Goal: Information Seeking & Learning: Learn about a topic

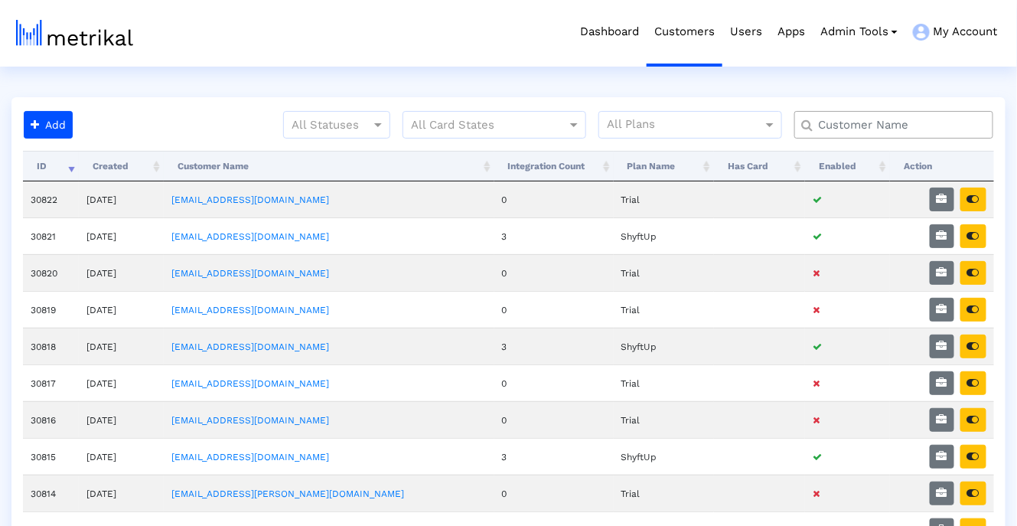
click at [858, 125] on input "text" at bounding box center [897, 125] width 180 height 16
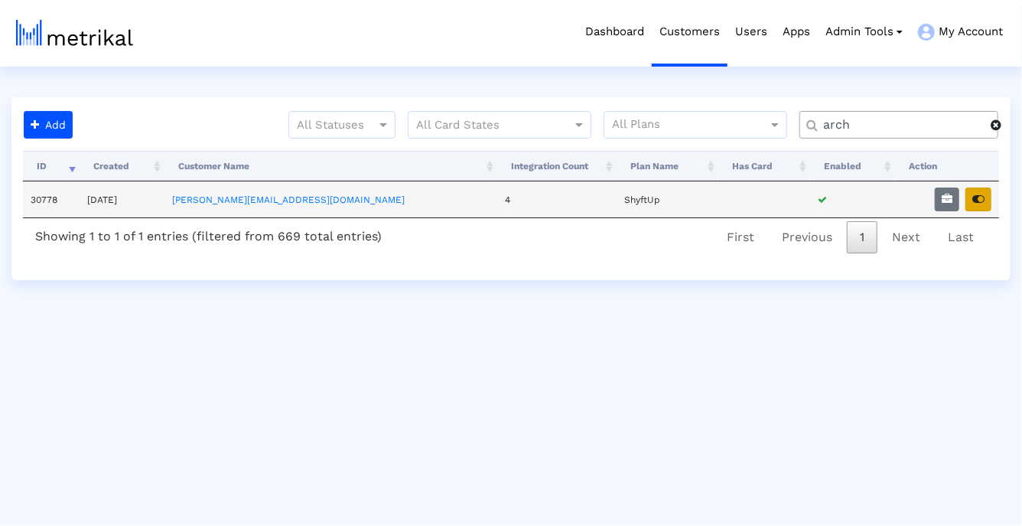
type input "arch"
click at [978, 200] on icon "button" at bounding box center [978, 199] width 12 height 11
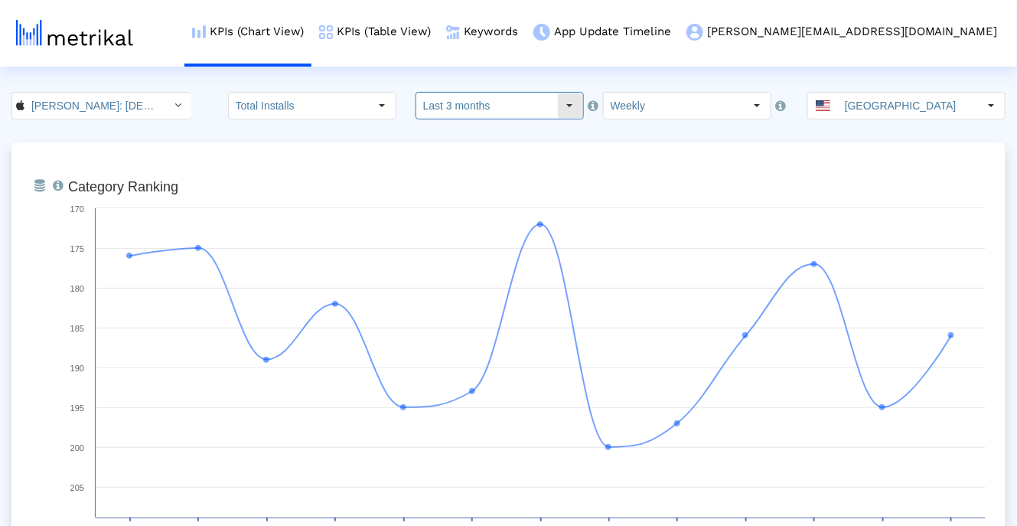
click at [535, 99] on input "Last 3 months" at bounding box center [486, 106] width 141 height 26
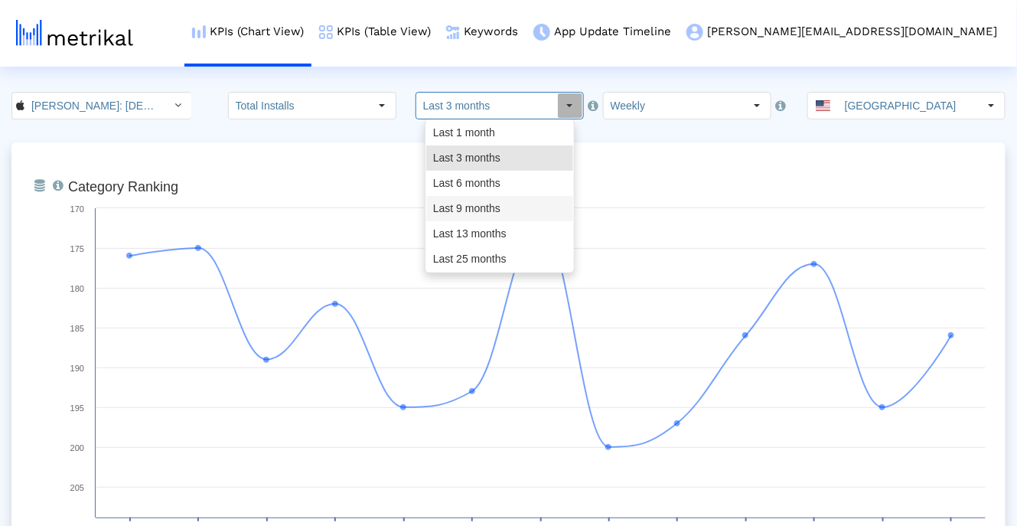
click at [509, 207] on div "Last 9 months" at bounding box center [499, 208] width 147 height 25
type input "Last 9 months"
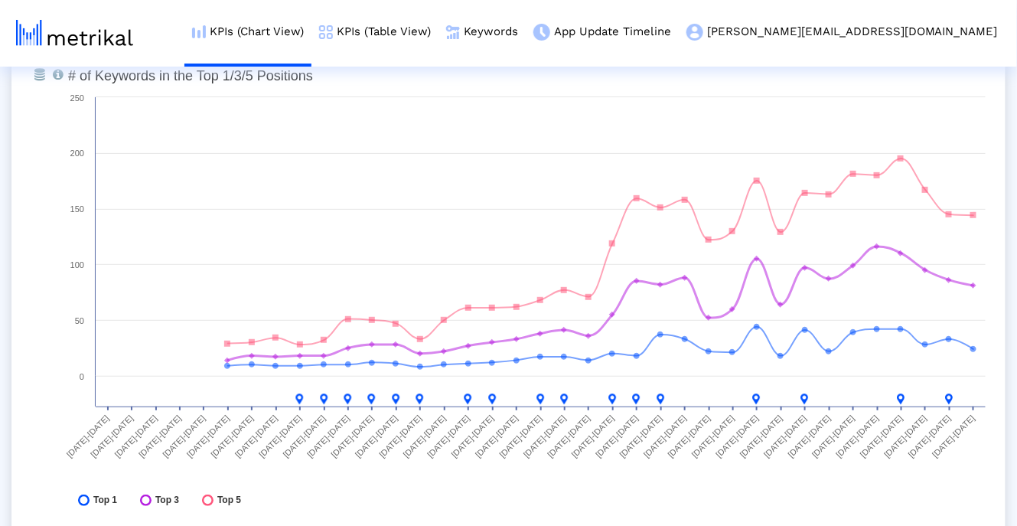
scroll to position [5682, 0]
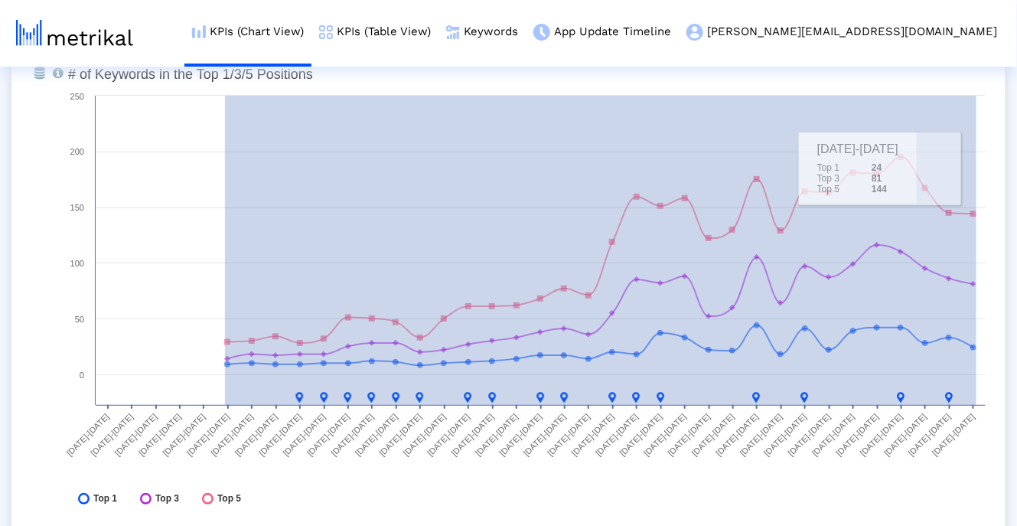
drag, startPoint x: 225, startPoint y: 192, endPoint x: 1007, endPoint y: 193, distance: 781.9
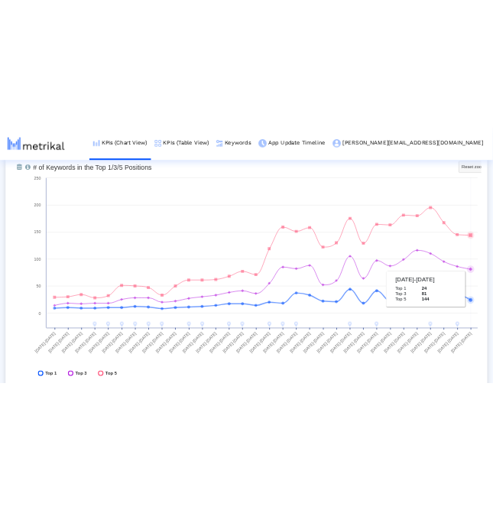
scroll to position [5672, 0]
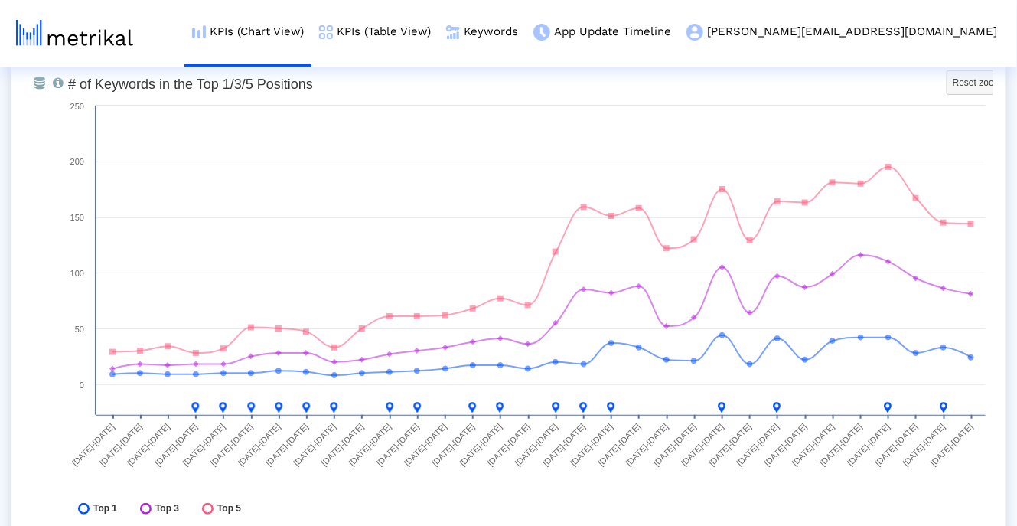
click at [997, 453] on div "From Database Total number of keywords that the app ranks for overall, in the T…" at bounding box center [508, 300] width 994 height 520
click at [41, 434] on div "From Database Total number of keywords that the app ranks for overall, in the T…" at bounding box center [508, 300] width 994 height 520
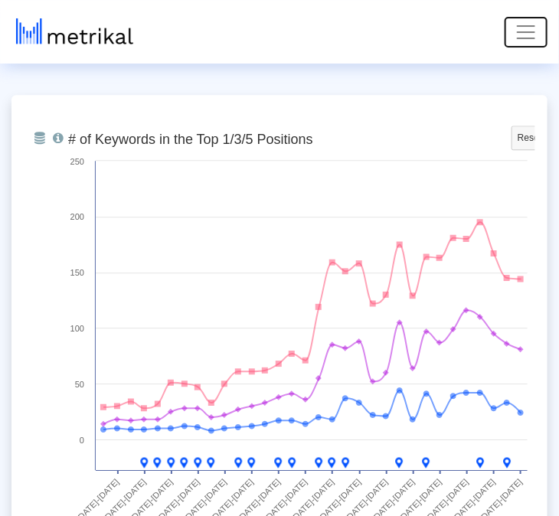
click at [529, 33] on span "Toggle navigation" at bounding box center [525, 32] width 23 height 23
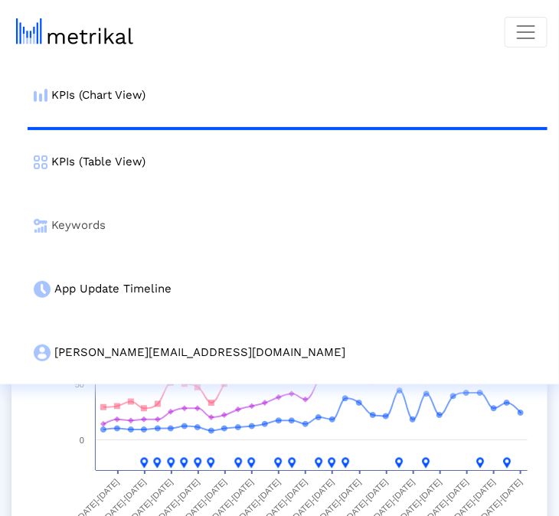
click at [242, 230] on link "Keywords" at bounding box center [287, 226] width 519 height 64
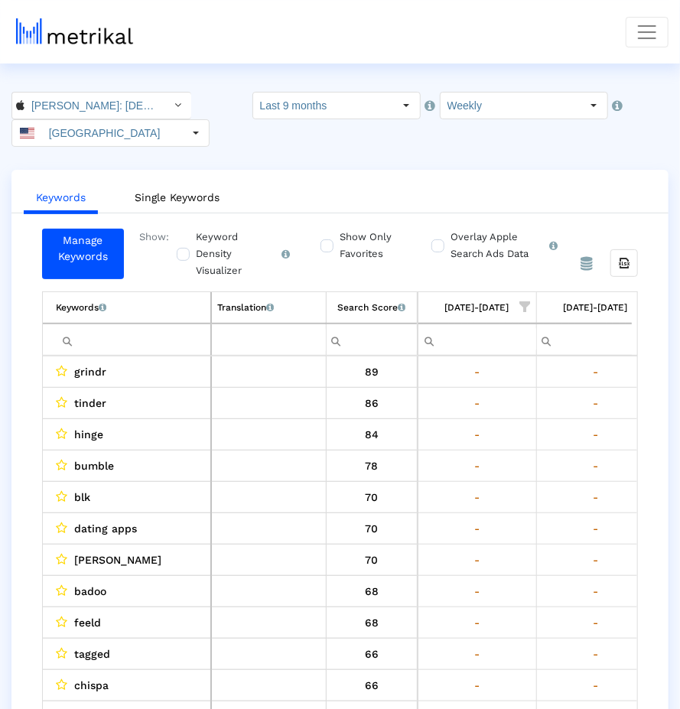
scroll to position [0, 3816]
click at [513, 187] on ul "Keywords Single Keywords" at bounding box center [339, 195] width 657 height 36
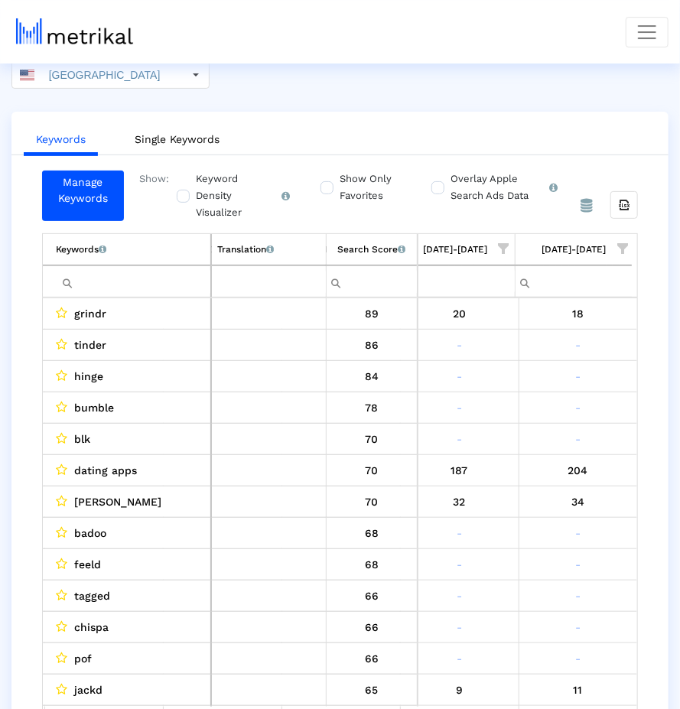
click at [362, 187] on label "Show Only Favorites" at bounding box center [369, 188] width 66 height 34
click at [331, 184] on input "Show Only Favorites" at bounding box center [326, 179] width 10 height 10
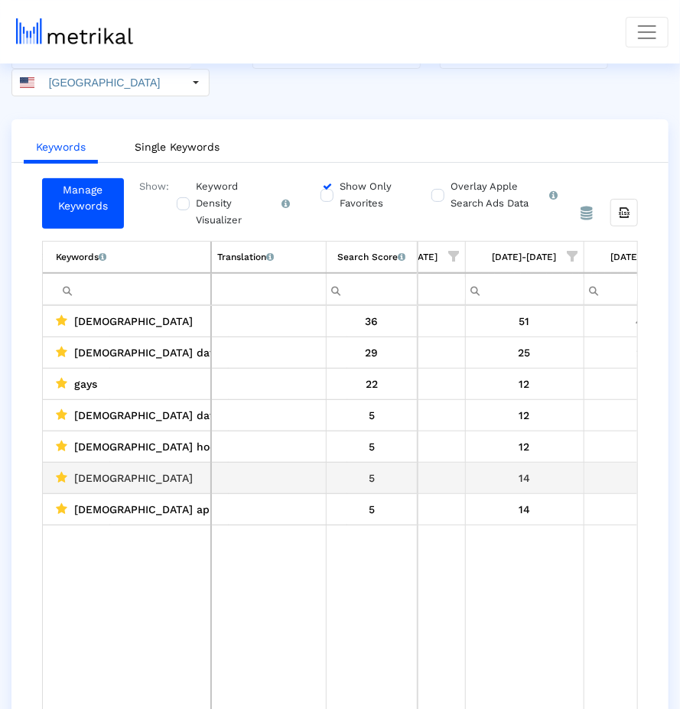
scroll to position [0, 0]
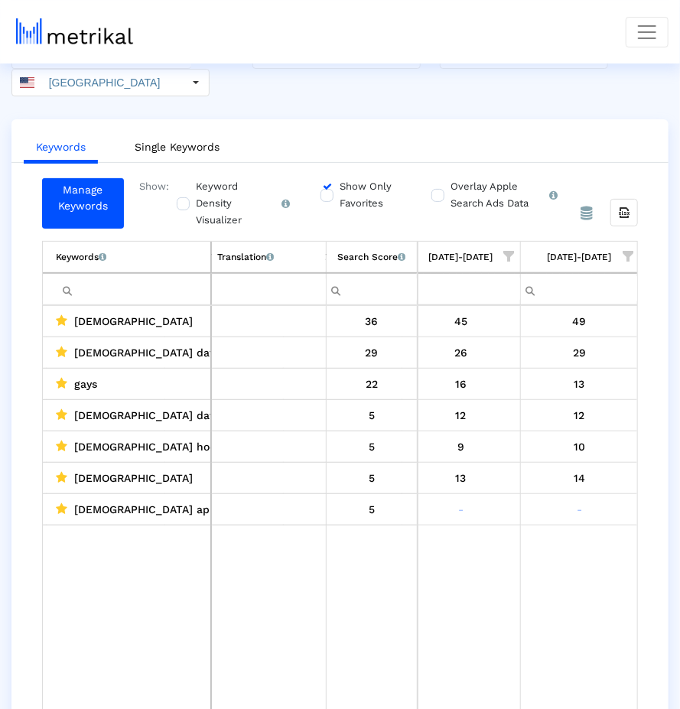
click at [491, 525] on td "Data grid" at bounding box center [461, 621] width 119 height 192
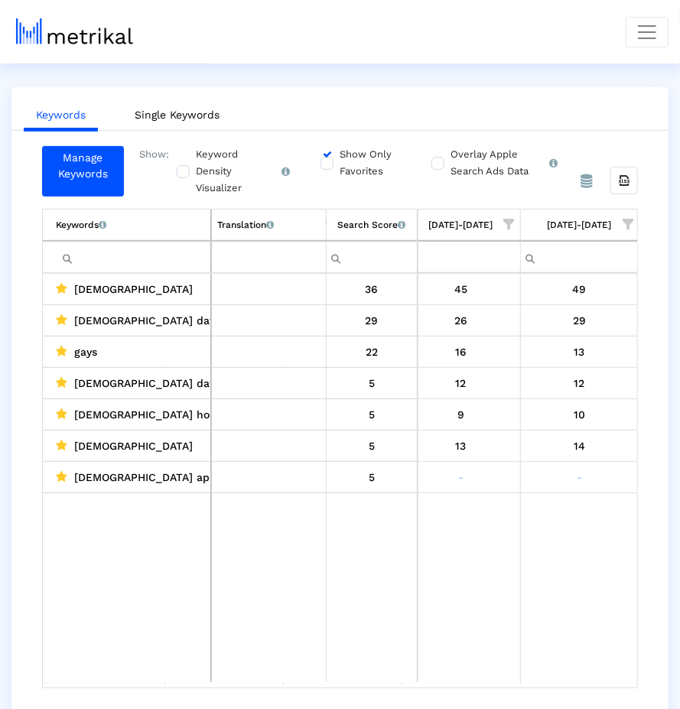
click at [326, 155] on input "Show Only Favorites" at bounding box center [326, 155] width 10 height 10
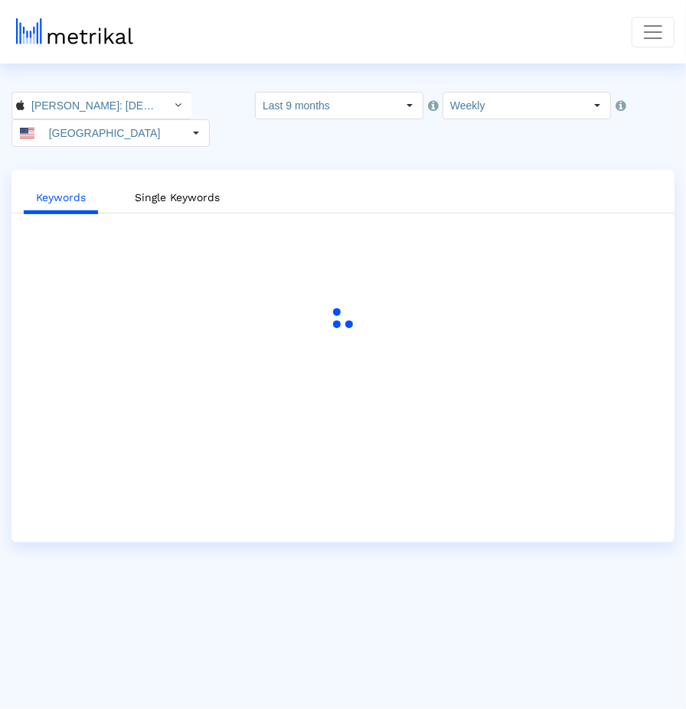
click at [587, 155] on crea-index "Archer: Gay Dating & Chat < 6446289426 > Select how far back from today you wou…" at bounding box center [343, 317] width 686 height 451
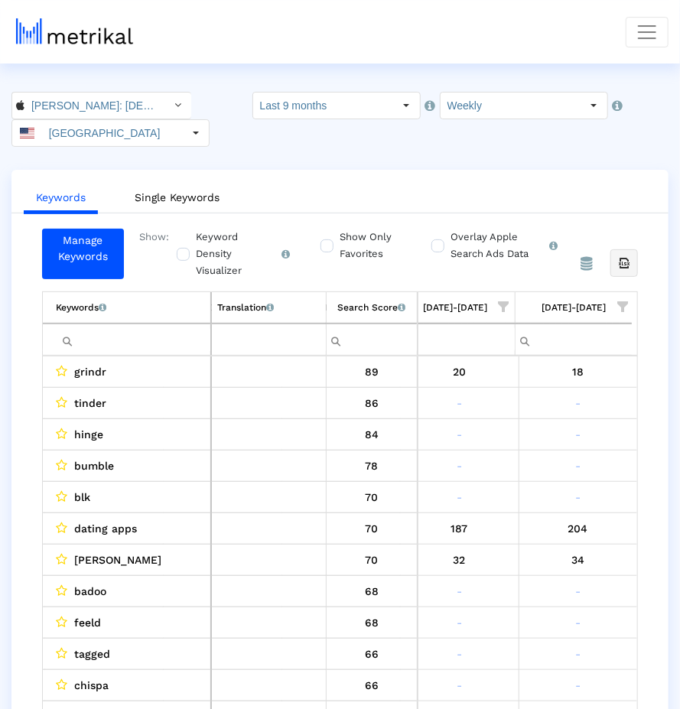
click at [629, 256] on icon "Export all data" at bounding box center [624, 263] width 14 height 14
click at [592, 190] on ul "Keywords Single Keywords" at bounding box center [339, 195] width 657 height 36
click at [84, 106] on input "[PERSON_NAME]: [DEMOGRAPHIC_DATA] Dating & Chat < 6446289426 >" at bounding box center [93, 106] width 138 height 26
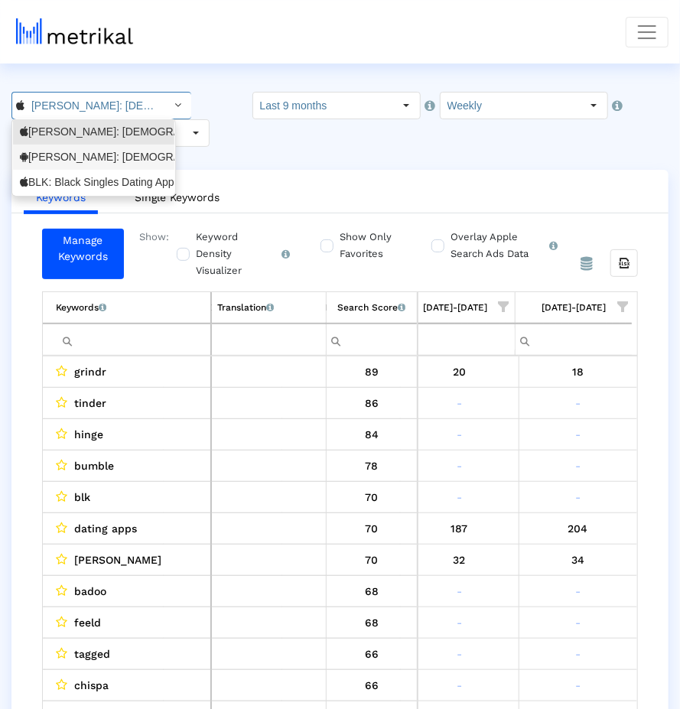
click at [83, 152] on div "[PERSON_NAME]: [DEMOGRAPHIC_DATA] Dating & [DEMOGRAPHIC_DATA] Chat <com.archera…" at bounding box center [94, 157] width 148 height 15
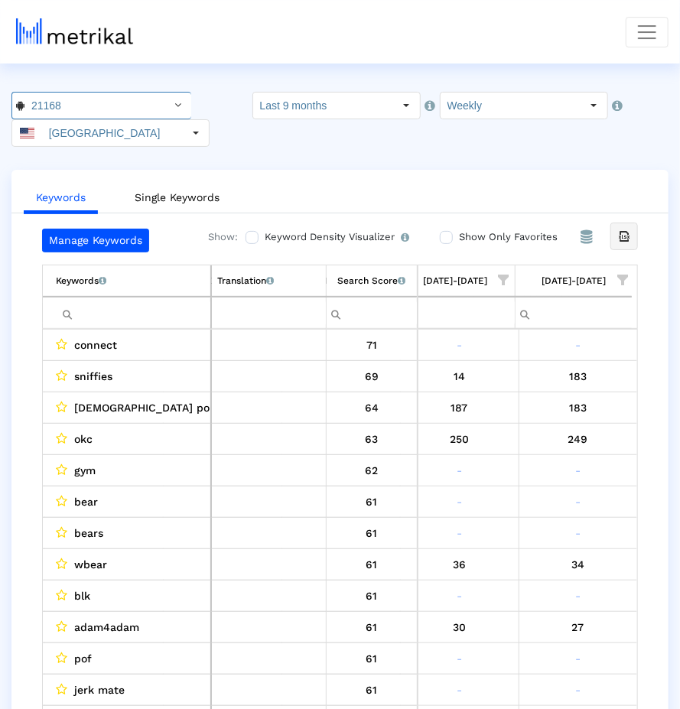
click at [622, 230] on icon "Export all data" at bounding box center [624, 237] width 14 height 14
click at [656, 32] on span "Toggle navigation" at bounding box center [647, 32] width 23 height 23
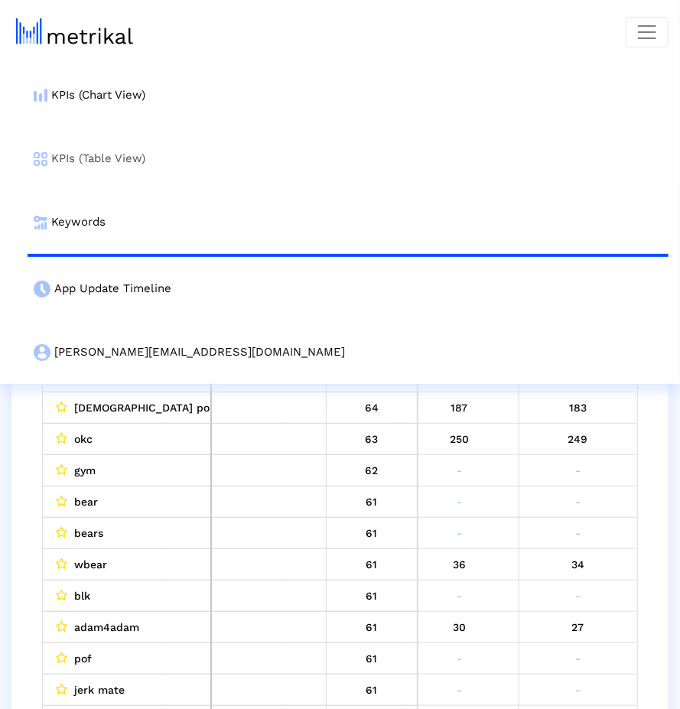
click at [442, 158] on link "KPIs (Table View)" at bounding box center [348, 159] width 641 height 64
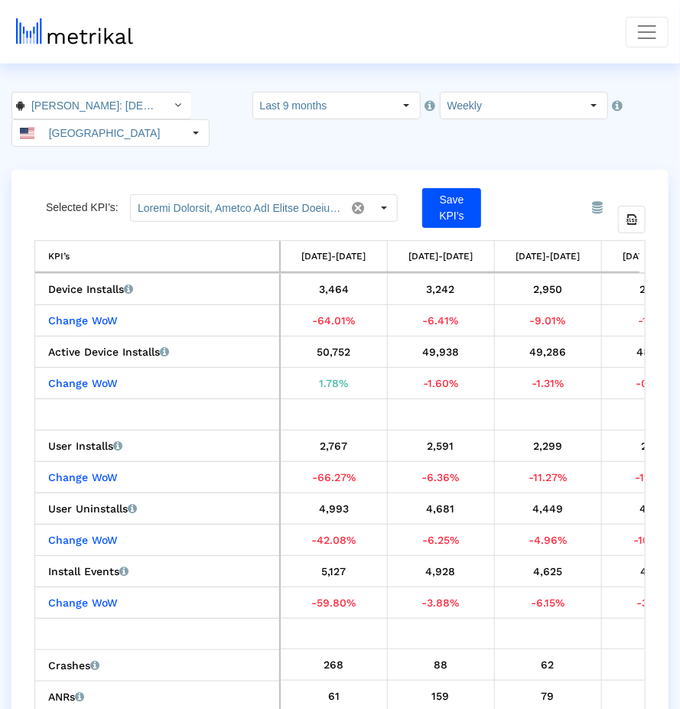
click at [631, 224] on div "Export all data" at bounding box center [632, 220] width 26 height 26
click at [149, 96] on div "Archer: Gay Dating & Gay Chat < com.archerapp.archer >" at bounding box center [88, 106] width 153 height 26
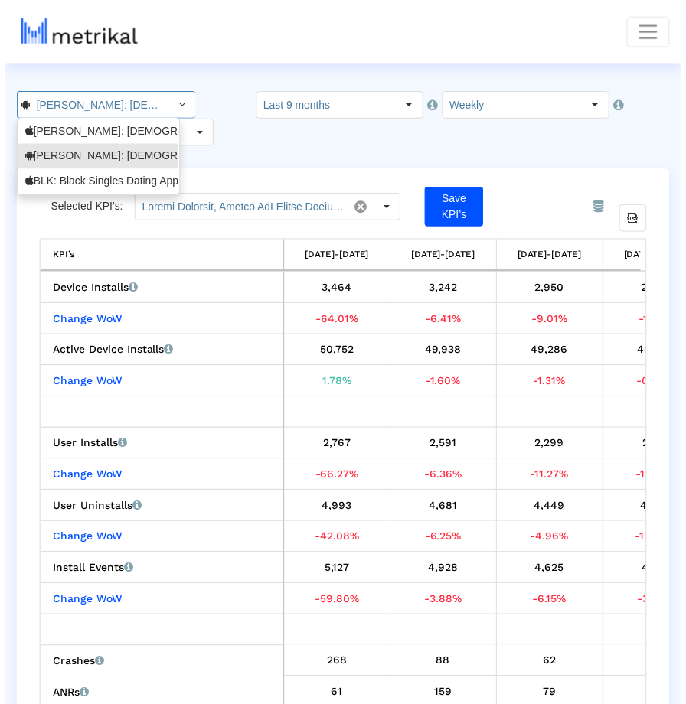
scroll to position [0, 161]
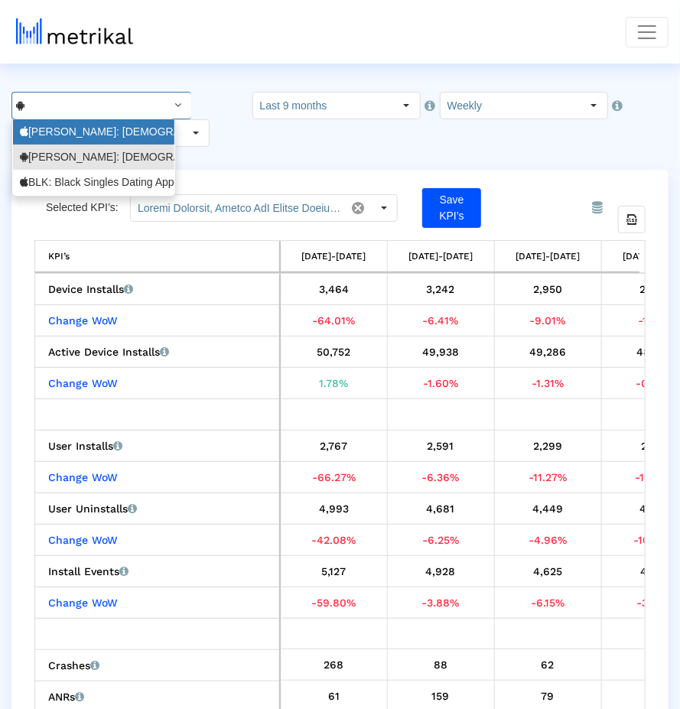
click at [134, 131] on div "[PERSON_NAME]: [DEMOGRAPHIC_DATA] Dating & Chat <6446289426>" at bounding box center [94, 132] width 148 height 15
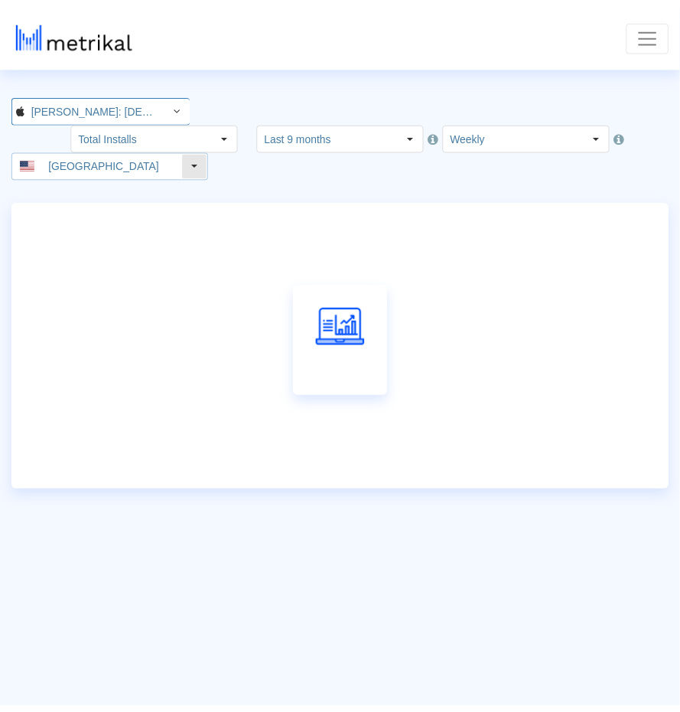
scroll to position [0, 93]
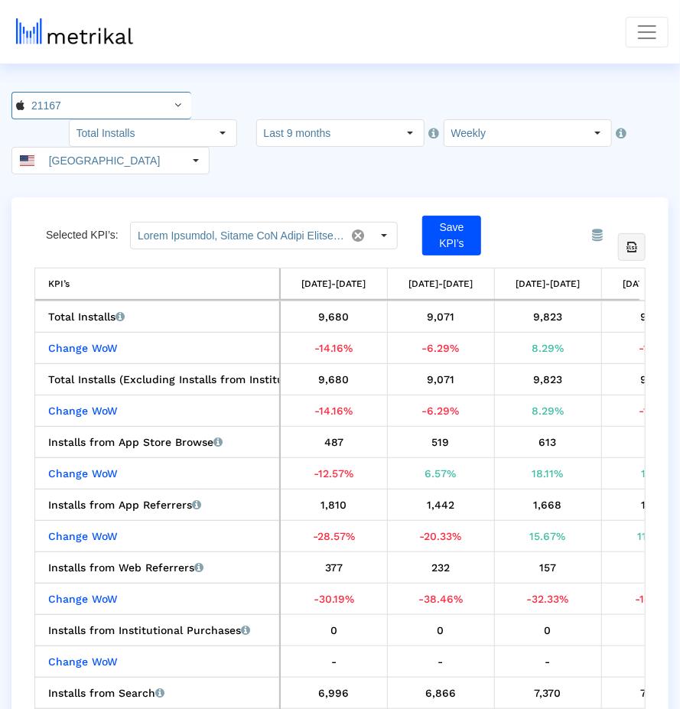
click at [630, 258] on div "Export all data" at bounding box center [632, 247] width 28 height 28
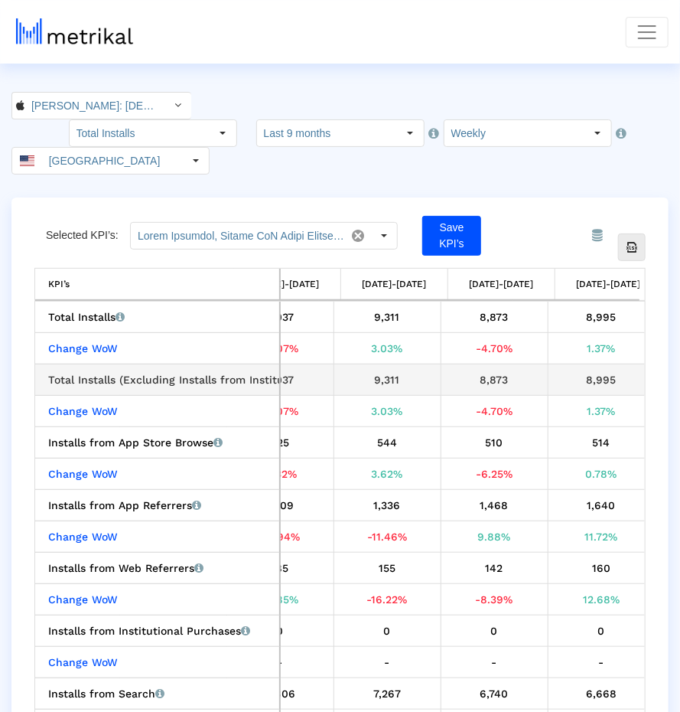
scroll to position [0, 594]
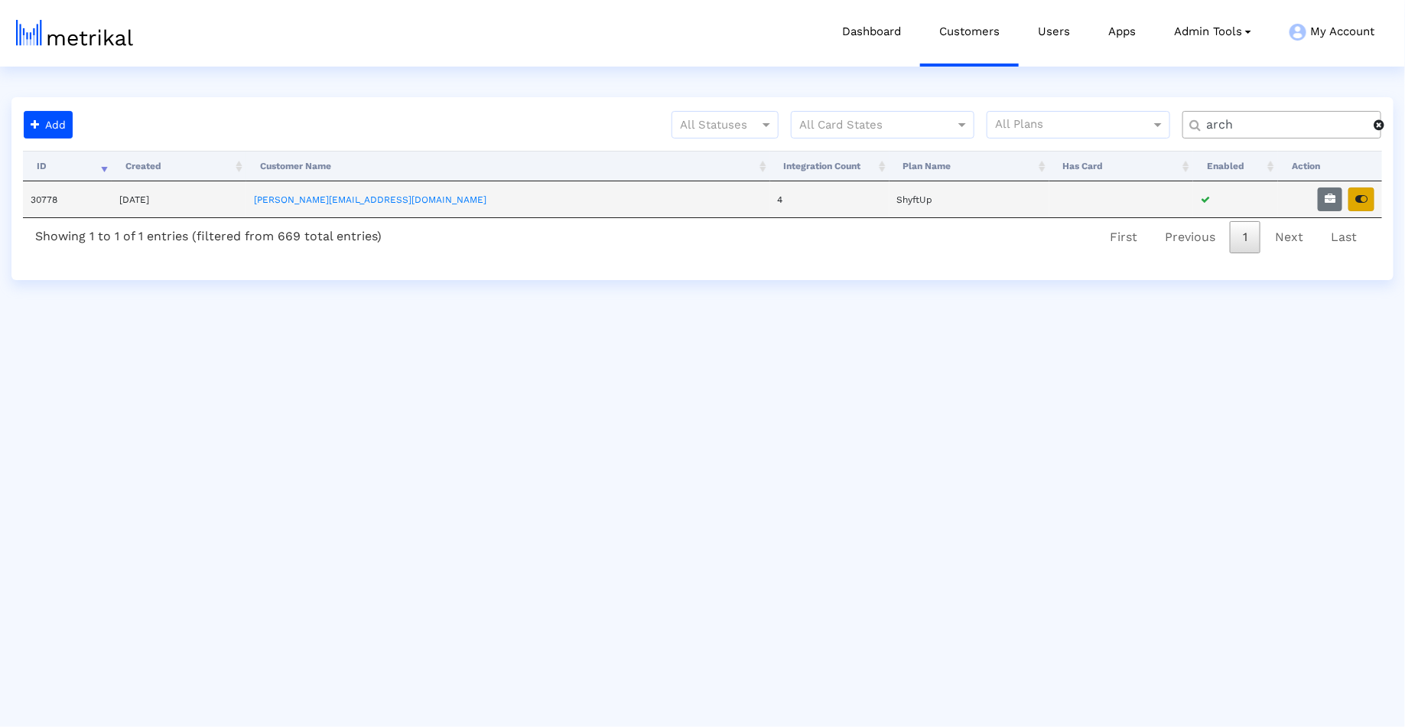
click at [1361, 203] on icon "button" at bounding box center [1362, 199] width 12 height 11
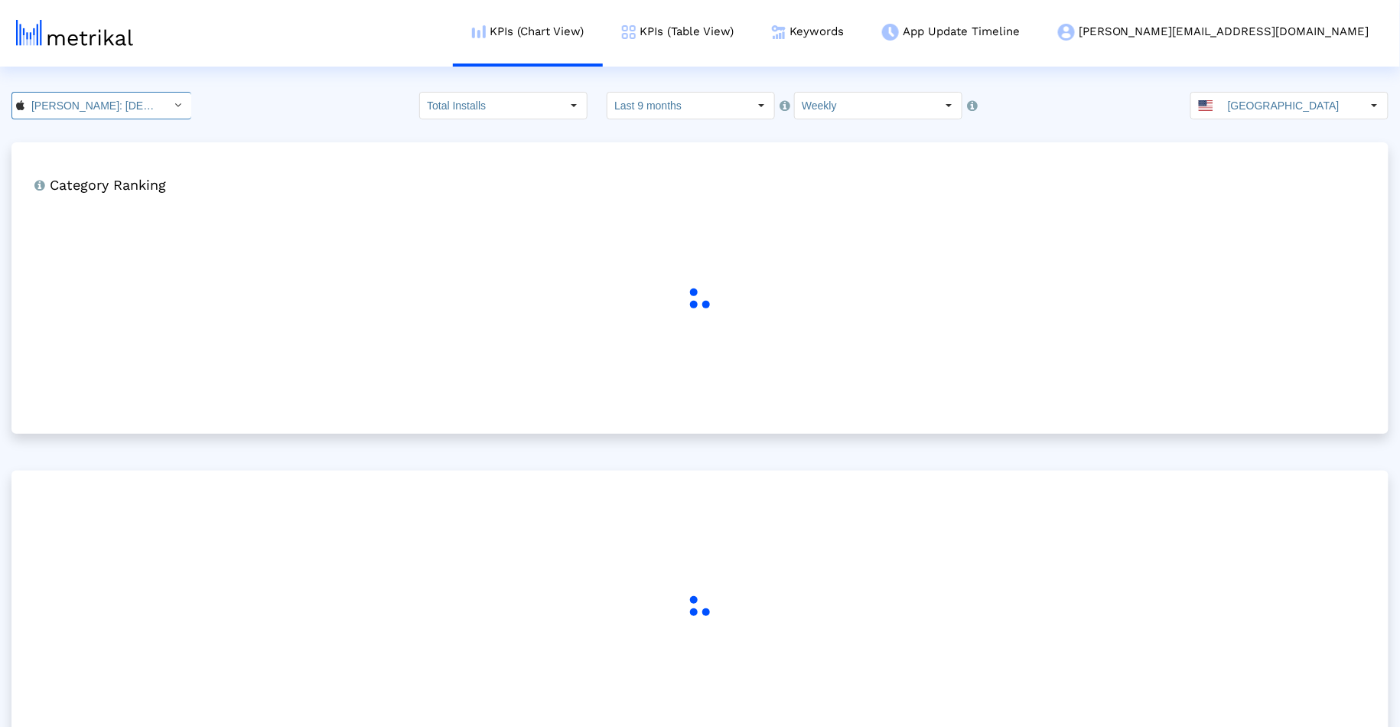
click at [78, 103] on input "[PERSON_NAME]: [DEMOGRAPHIC_DATA] Dating & Chat < 6446289426 >" at bounding box center [93, 106] width 138 height 26
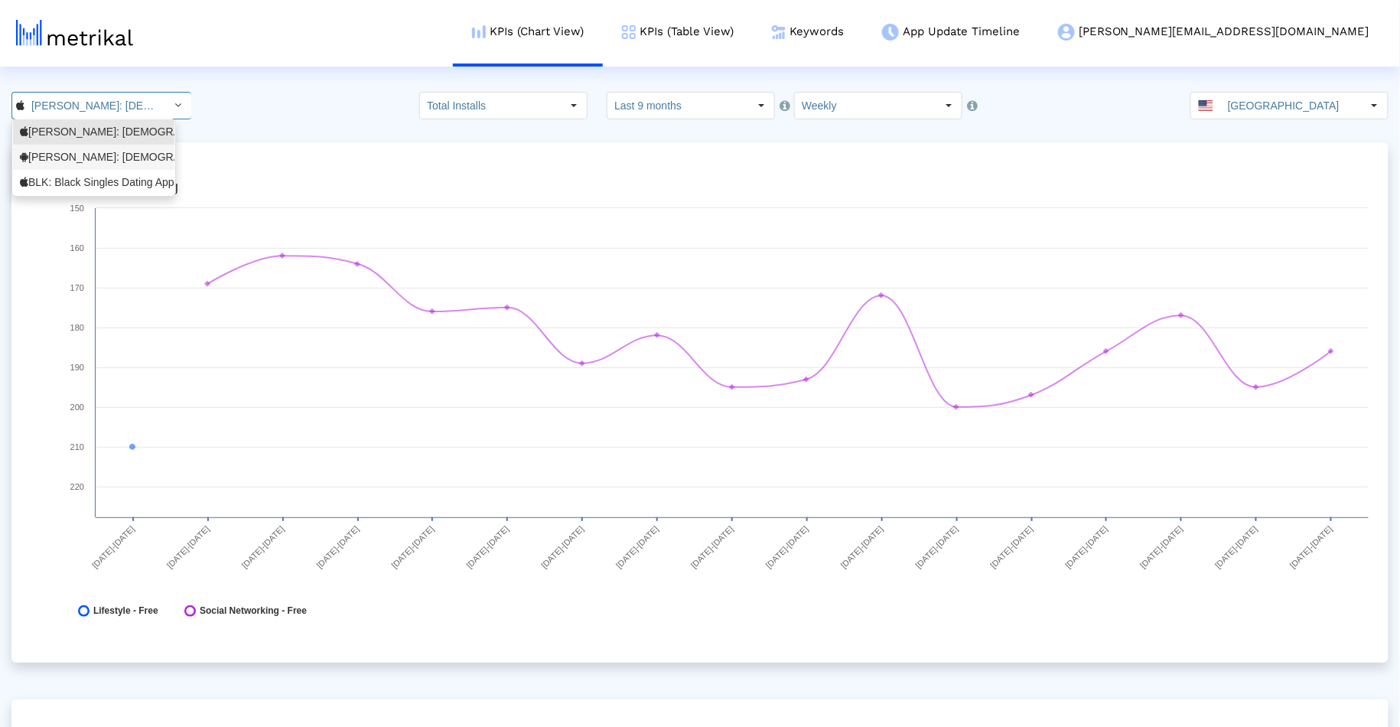
click at [71, 150] on div "[PERSON_NAME]: [DEMOGRAPHIC_DATA] Dating & [DEMOGRAPHIC_DATA] Chat <com.archera…" at bounding box center [94, 157] width 148 height 15
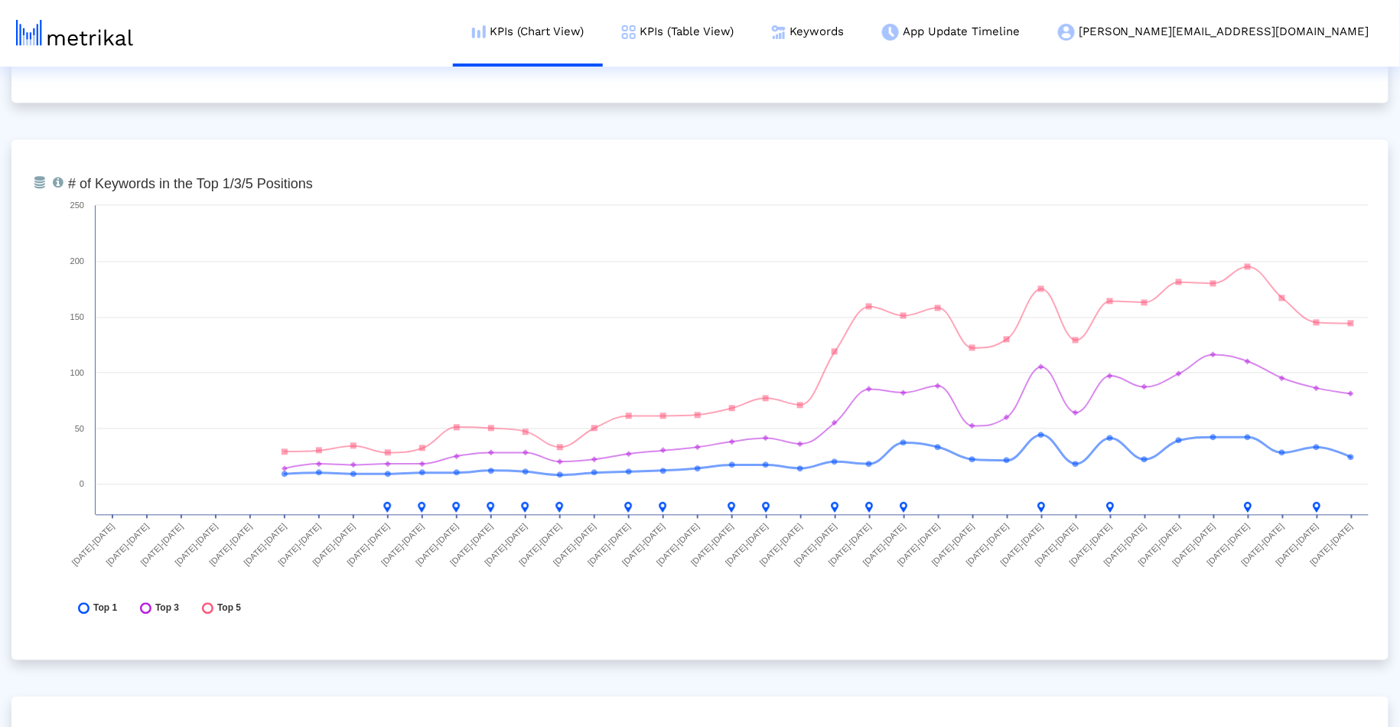
scroll to position [5578, 0]
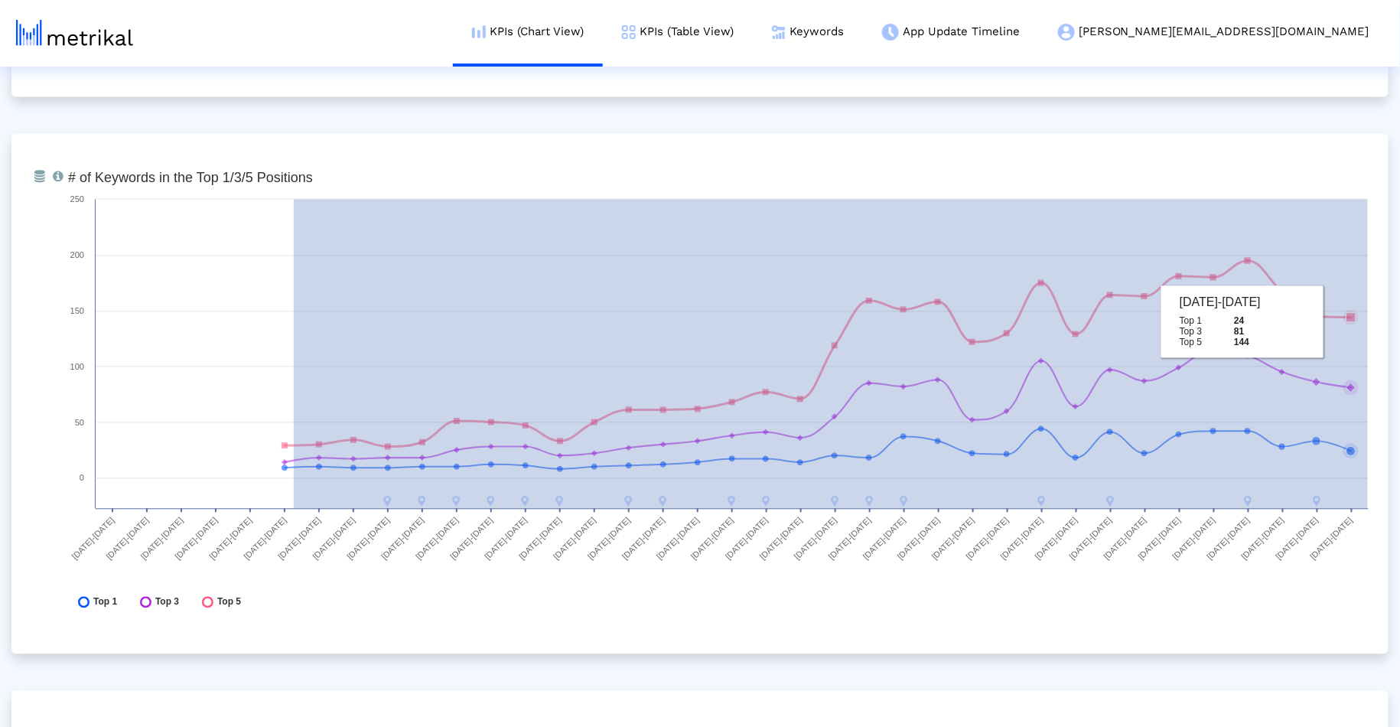
drag, startPoint x: 294, startPoint y: 371, endPoint x: 1391, endPoint y: 336, distance: 1097.7
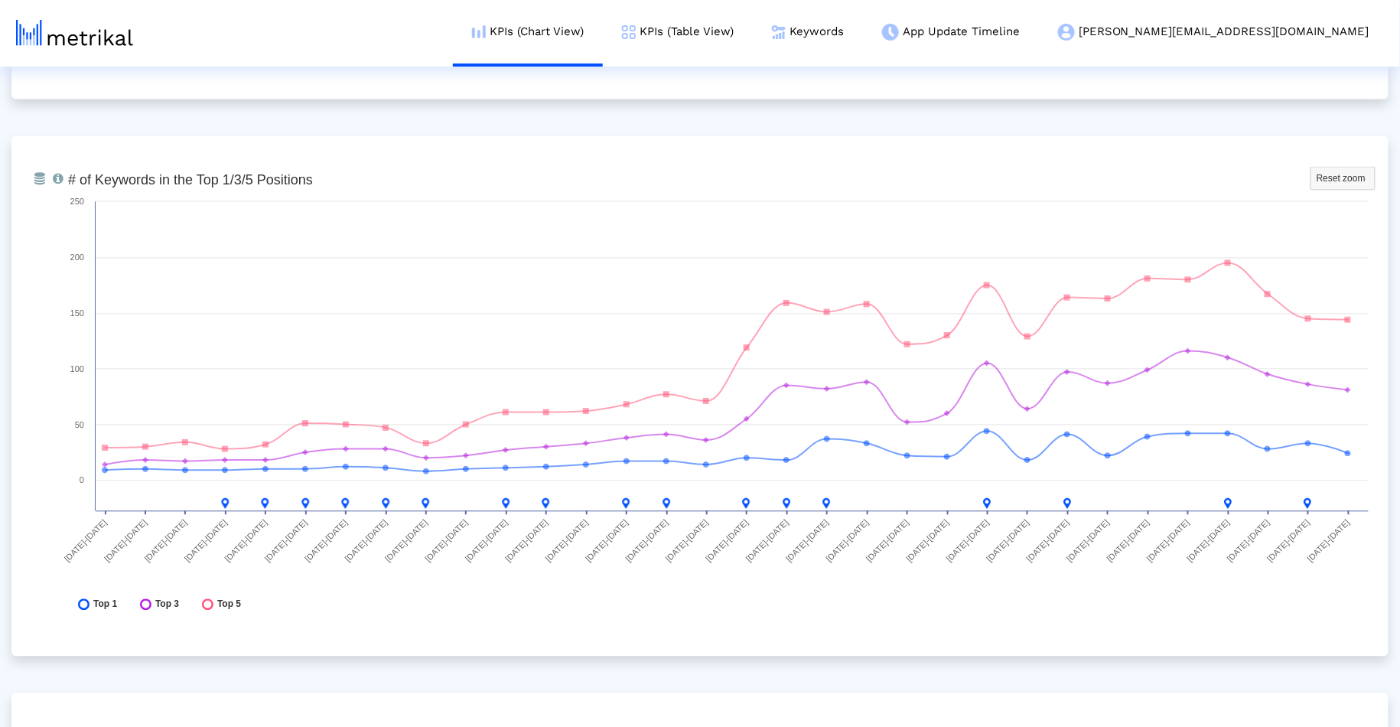
scroll to position [5554, 0]
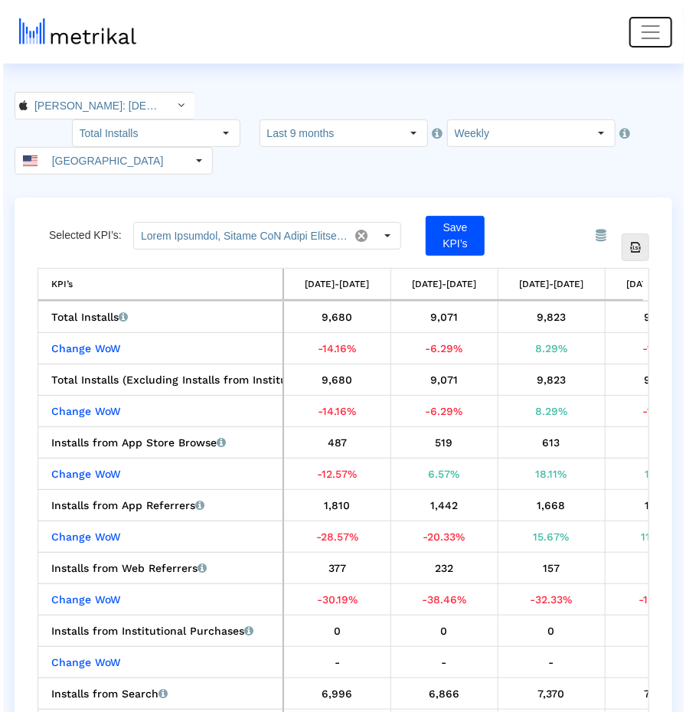
scroll to position [0, 594]
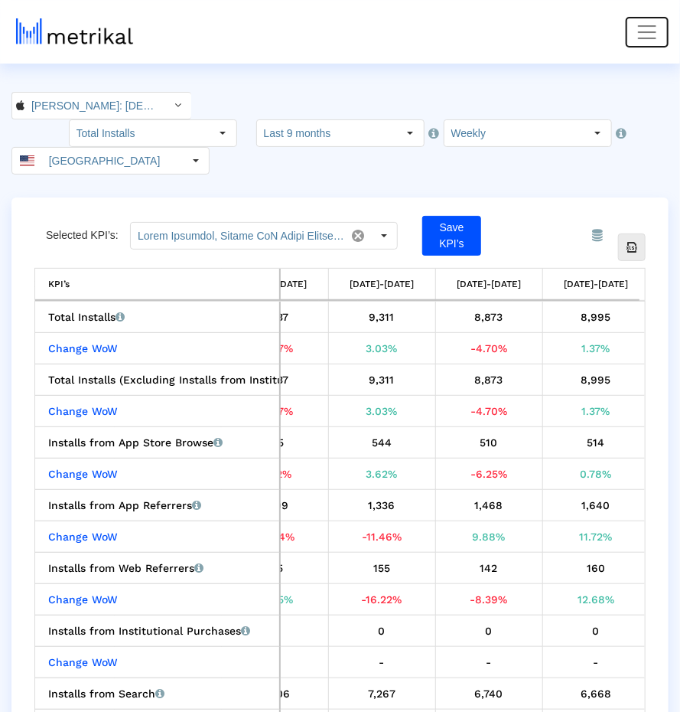
click at [635, 41] on button "Toggle navigation" at bounding box center [647, 32] width 43 height 31
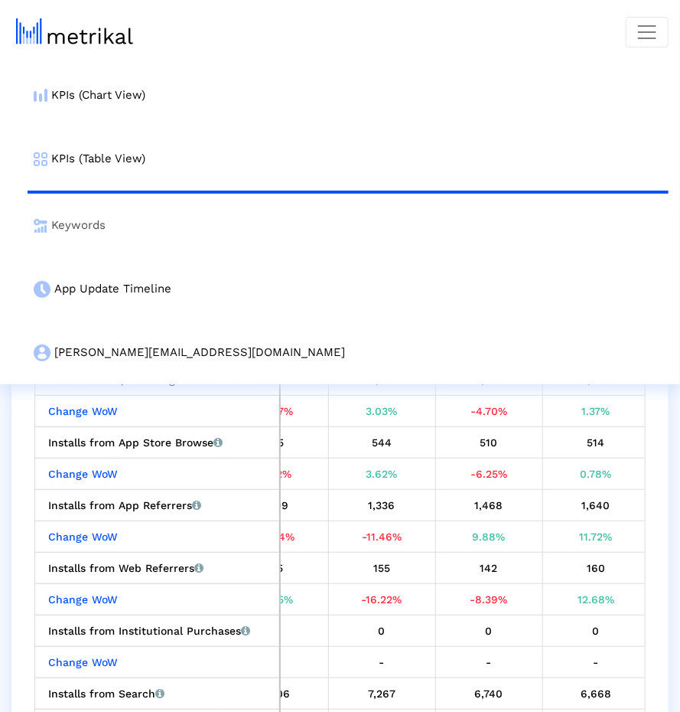
click at [247, 252] on link "Keywords" at bounding box center [348, 226] width 641 height 64
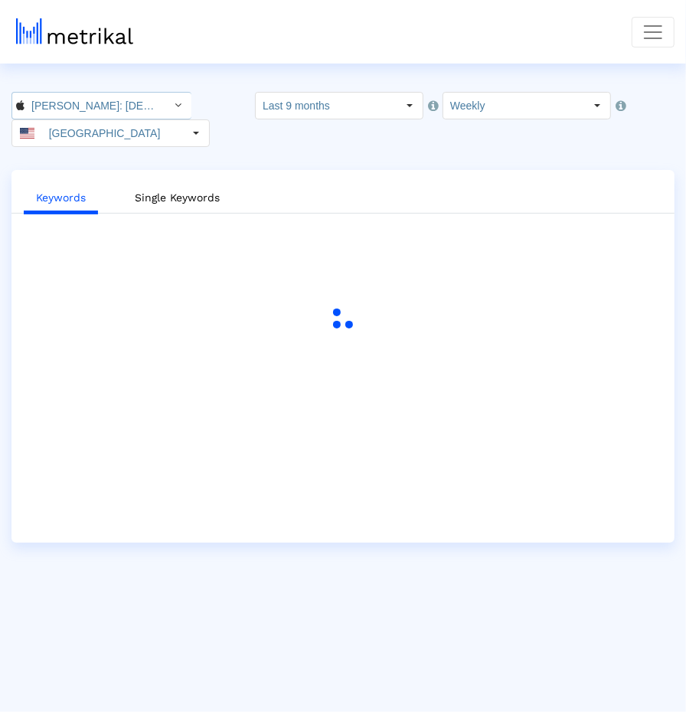
click at [125, 100] on input "[PERSON_NAME]: [DEMOGRAPHIC_DATA] Dating & Chat < 6446289426 >" at bounding box center [93, 106] width 138 height 26
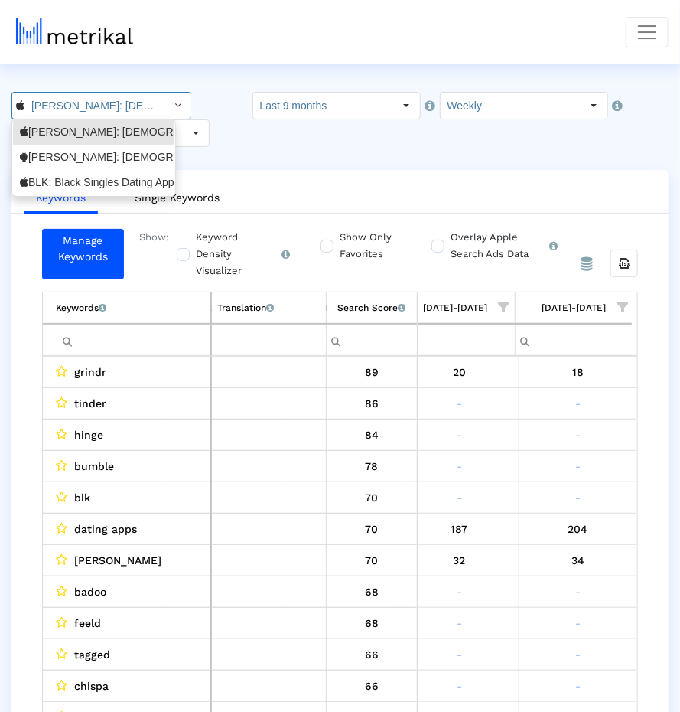
scroll to position [0, 93]
